Goal: Transaction & Acquisition: Book appointment/travel/reservation

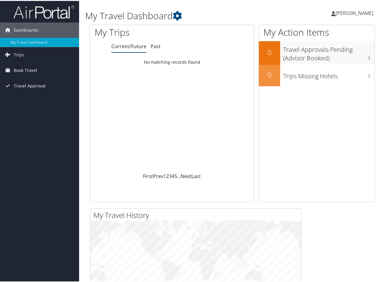
click at [343, 16] on link "[PERSON_NAME]" at bounding box center [356, 12] width 48 height 18
click at [222, 16] on h1 "My Travel Dashboard" at bounding box center [183, 15] width 196 height 13
click at [23, 69] on span "Book Travel" at bounding box center [25, 69] width 23 height 15
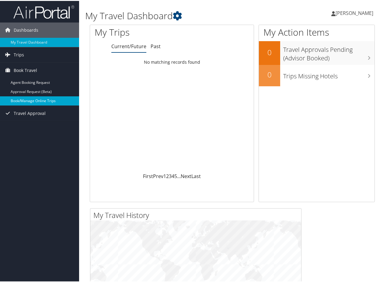
click at [62, 97] on link "Book/Manage Online Trips" at bounding box center [39, 99] width 79 height 9
